Goal: Task Accomplishment & Management: Manage account settings

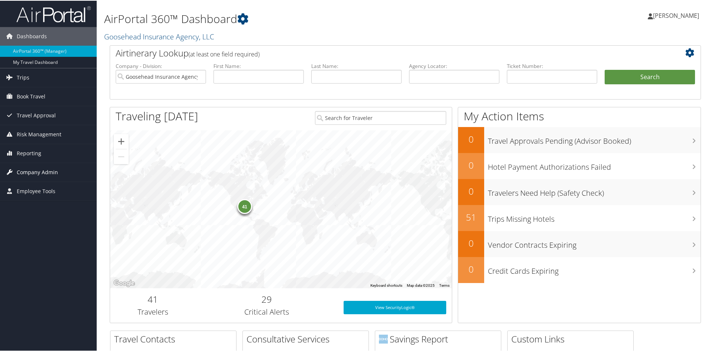
drag, startPoint x: 32, startPoint y: 170, endPoint x: 41, endPoint y: 176, distance: 11.3
click at [32, 170] on span "Company Admin" at bounding box center [37, 171] width 41 height 19
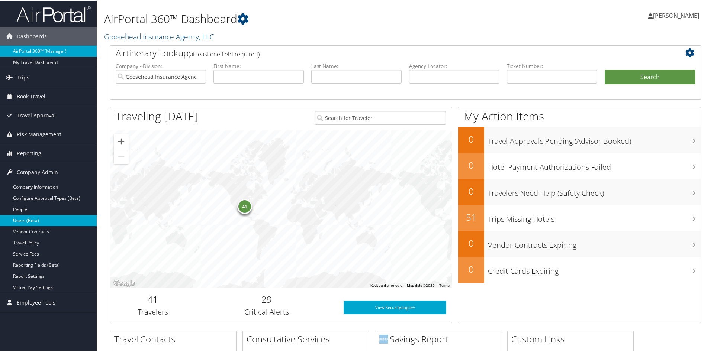
click at [31, 222] on link "Users (Beta)" at bounding box center [48, 220] width 97 height 11
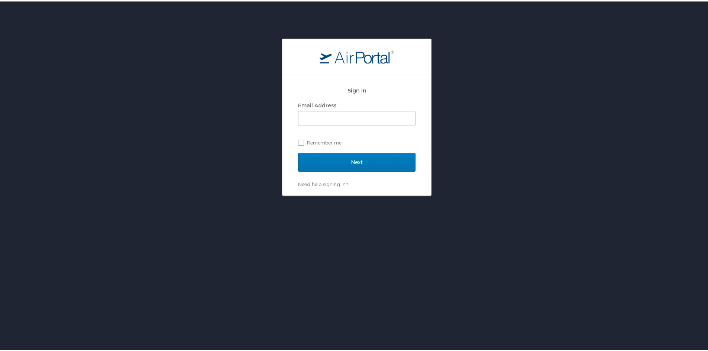
type input "mara.erickson@goosehead.com"
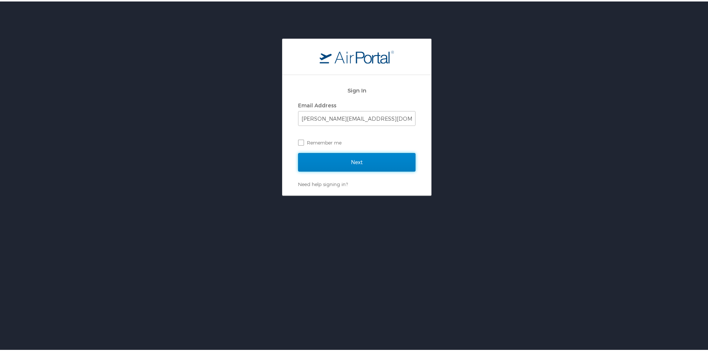
click at [374, 156] on input "Next" at bounding box center [356, 161] width 117 height 19
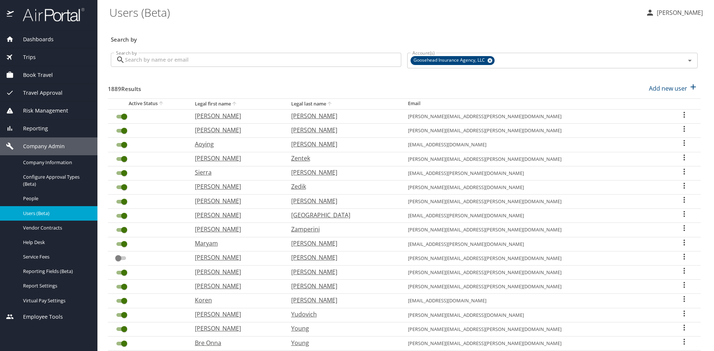
click at [225, 58] on input "Search by" at bounding box center [263, 60] width 276 height 14
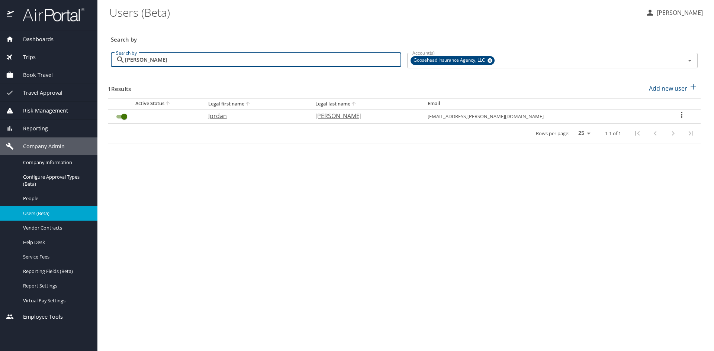
type input "soder"
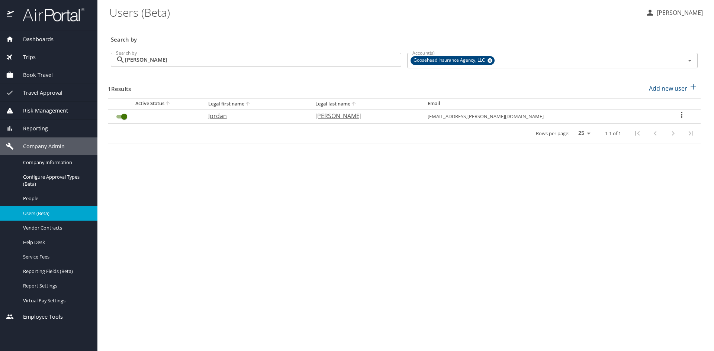
click at [681, 115] on icon "User Search Table" at bounding box center [681, 115] width 1 height 6
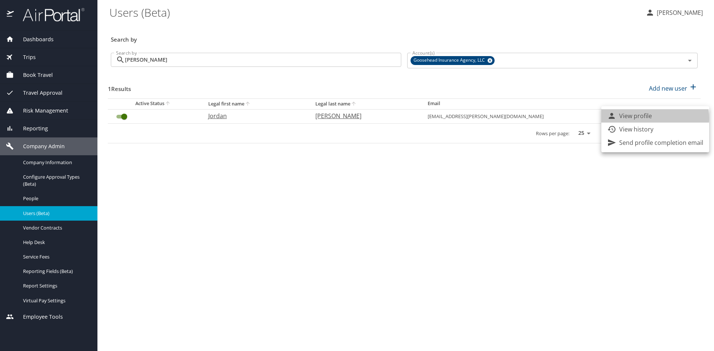
click at [646, 118] on p "View profile" at bounding box center [635, 116] width 33 height 9
select select "US"
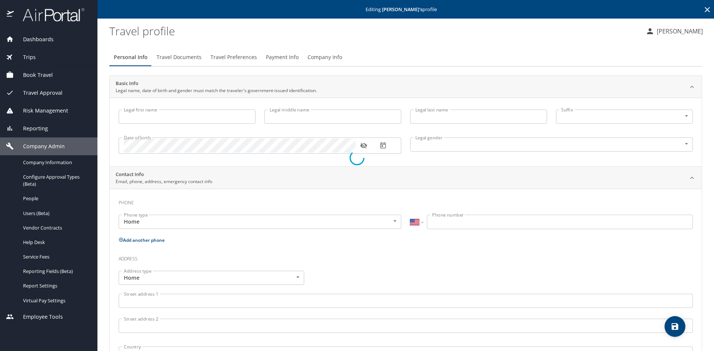
type input "Jordan"
type input "Timothy"
type input "Soderquist"
type input "Male"
select select "US"
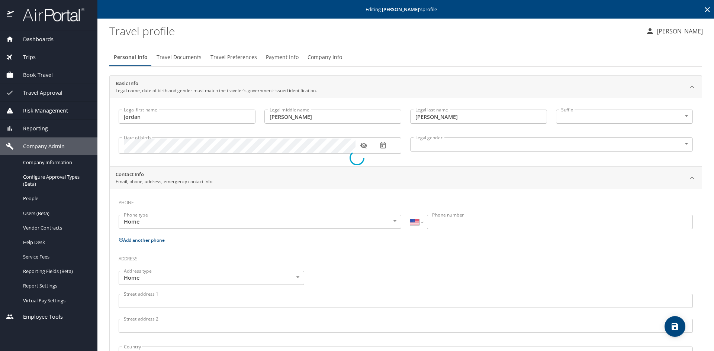
select select "US"
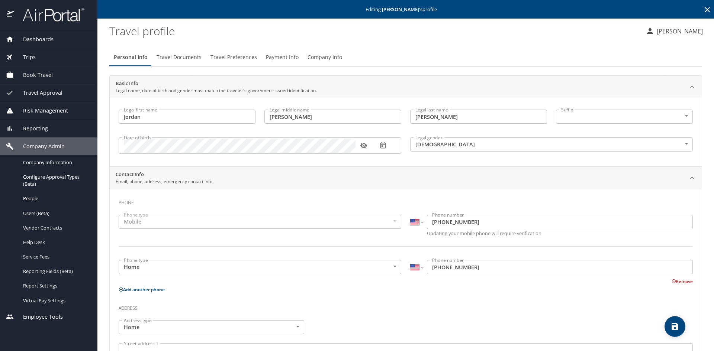
click at [223, 57] on span "Travel Preferences" at bounding box center [233, 57] width 46 height 9
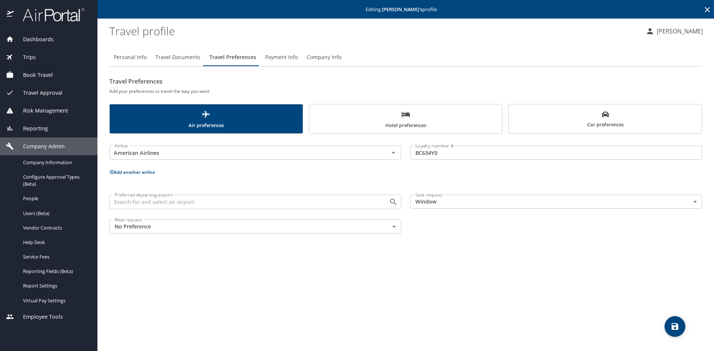
click at [429, 154] on input "BC634Y0" at bounding box center [556, 153] width 292 height 14
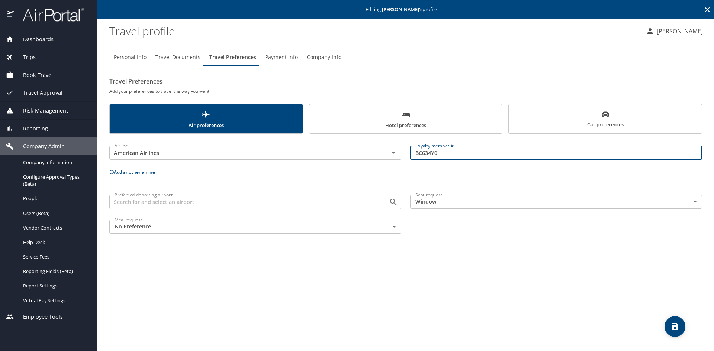
click at [429, 154] on input "BC634Y0" at bounding box center [556, 153] width 292 height 14
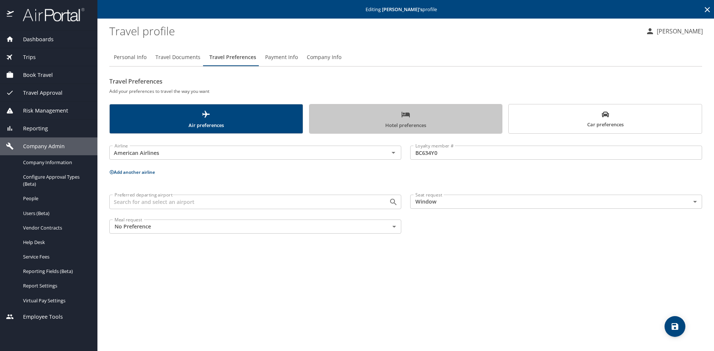
click at [416, 128] on span "Hotel preferences" at bounding box center [406, 120] width 184 height 20
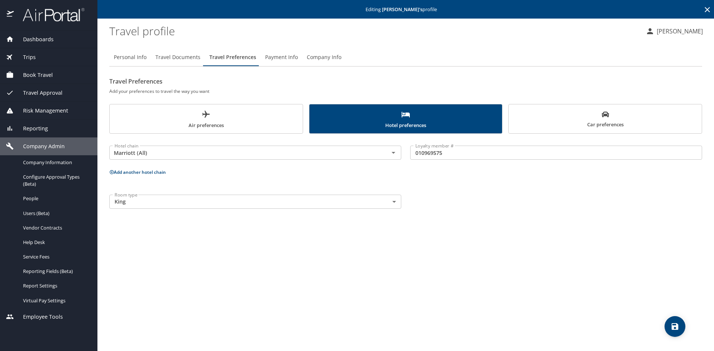
click at [507, 125] on div "Air preferences Hotel preferences Car preferences" at bounding box center [405, 119] width 593 height 30
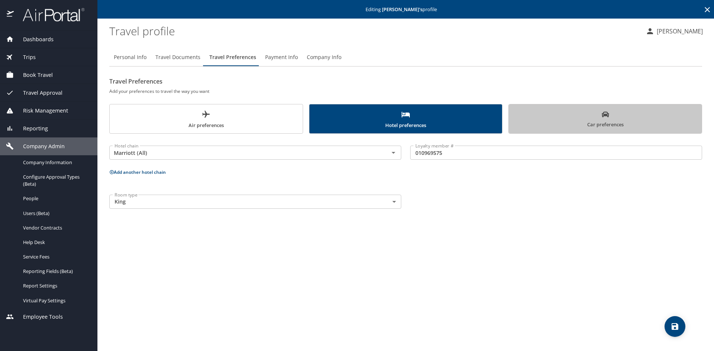
click at [535, 117] on span "Car preferences" at bounding box center [605, 120] width 184 height 18
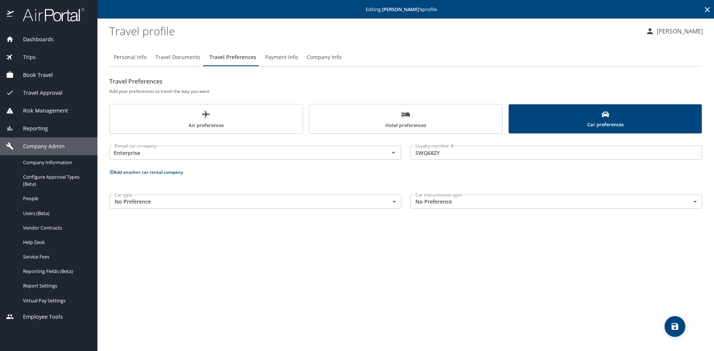
click at [37, 55] on div "Trips" at bounding box center [49, 57] width 86 height 8
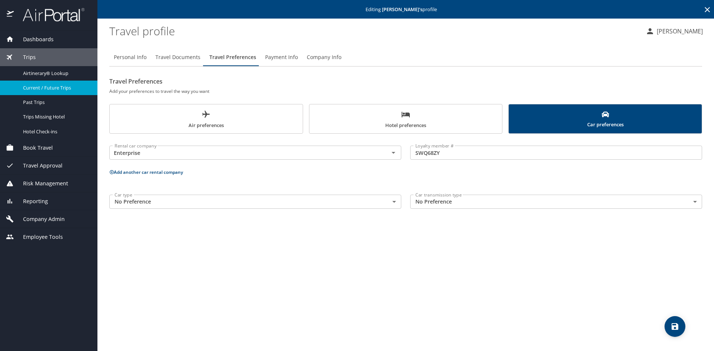
click at [33, 87] on span "Current / Future Trips" at bounding box center [55, 87] width 65 height 7
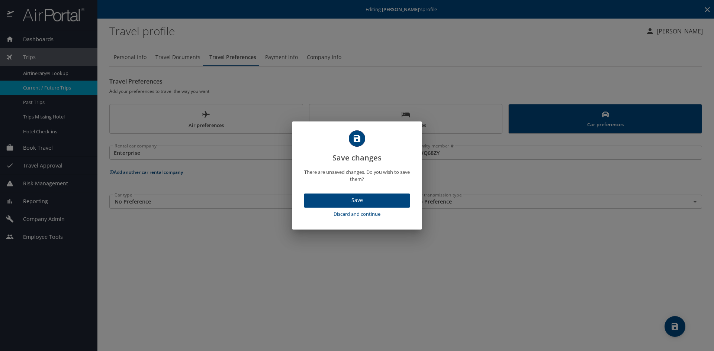
click at [349, 215] on span "Discard and continue" at bounding box center [357, 214] width 100 height 9
